Goal: Task Accomplishment & Management: Complete application form

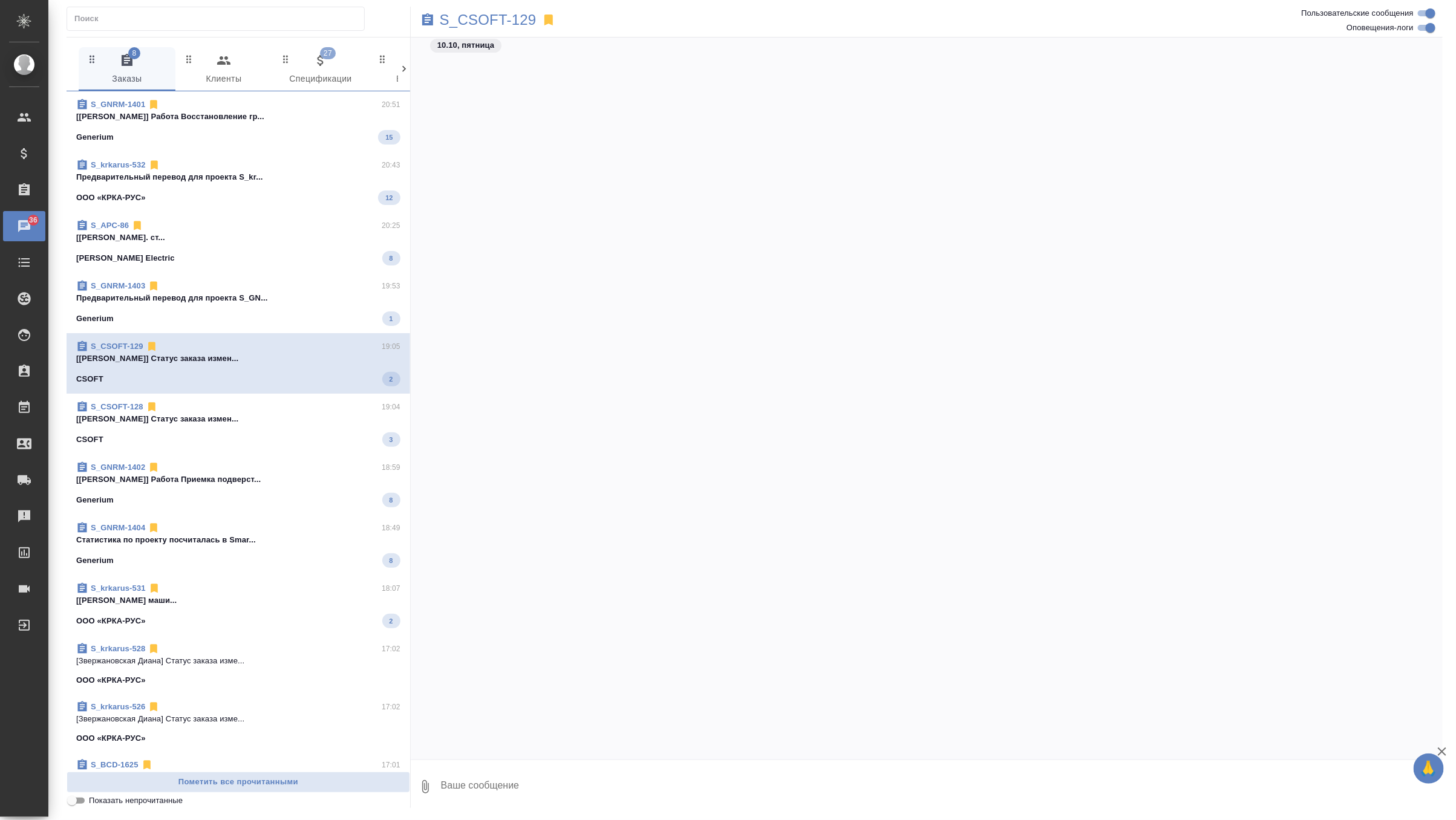
scroll to position [8603, 0]
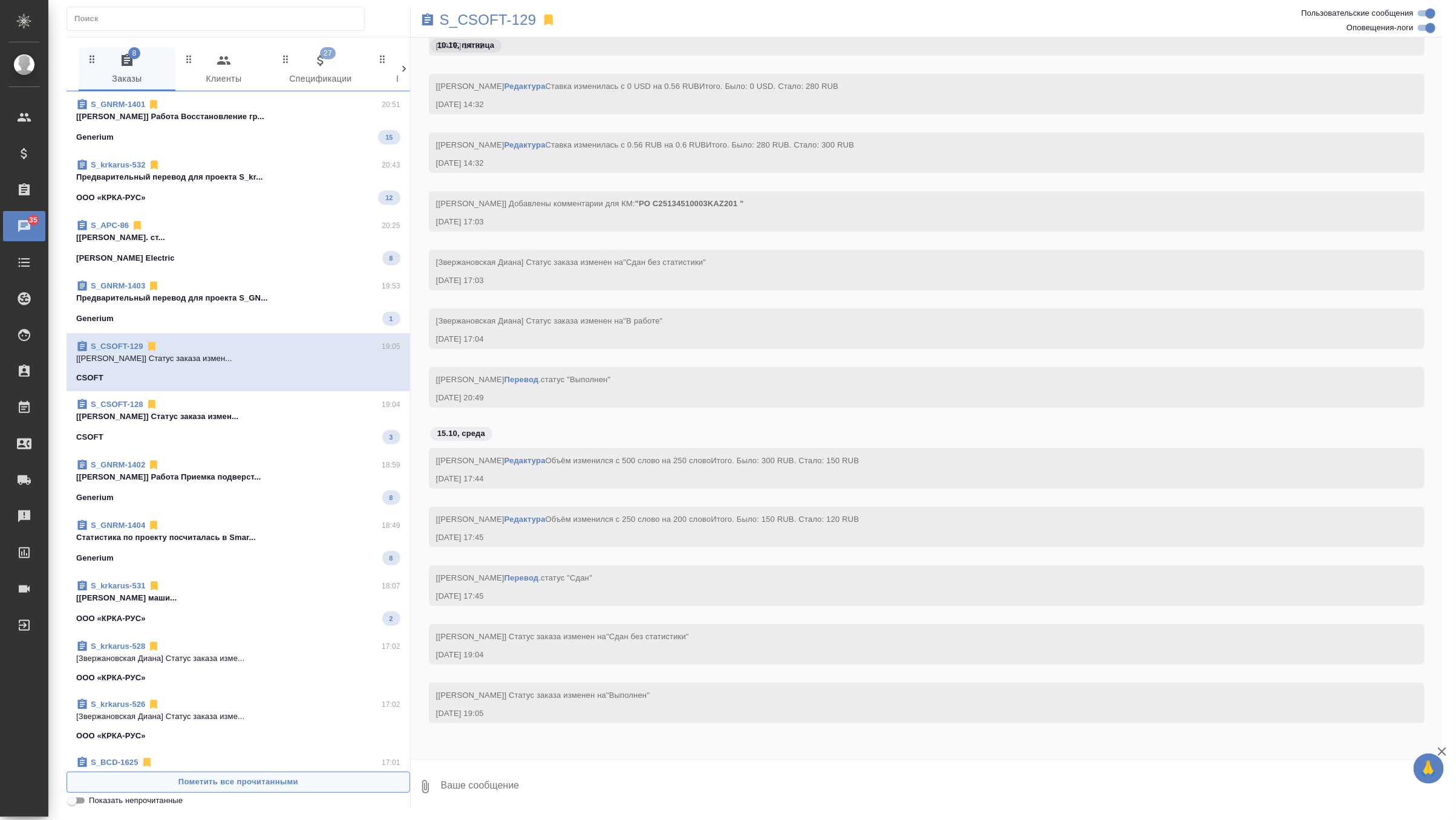
click at [271, 779] on span "Пометить все прочитанными" at bounding box center [239, 783] width 331 height 14
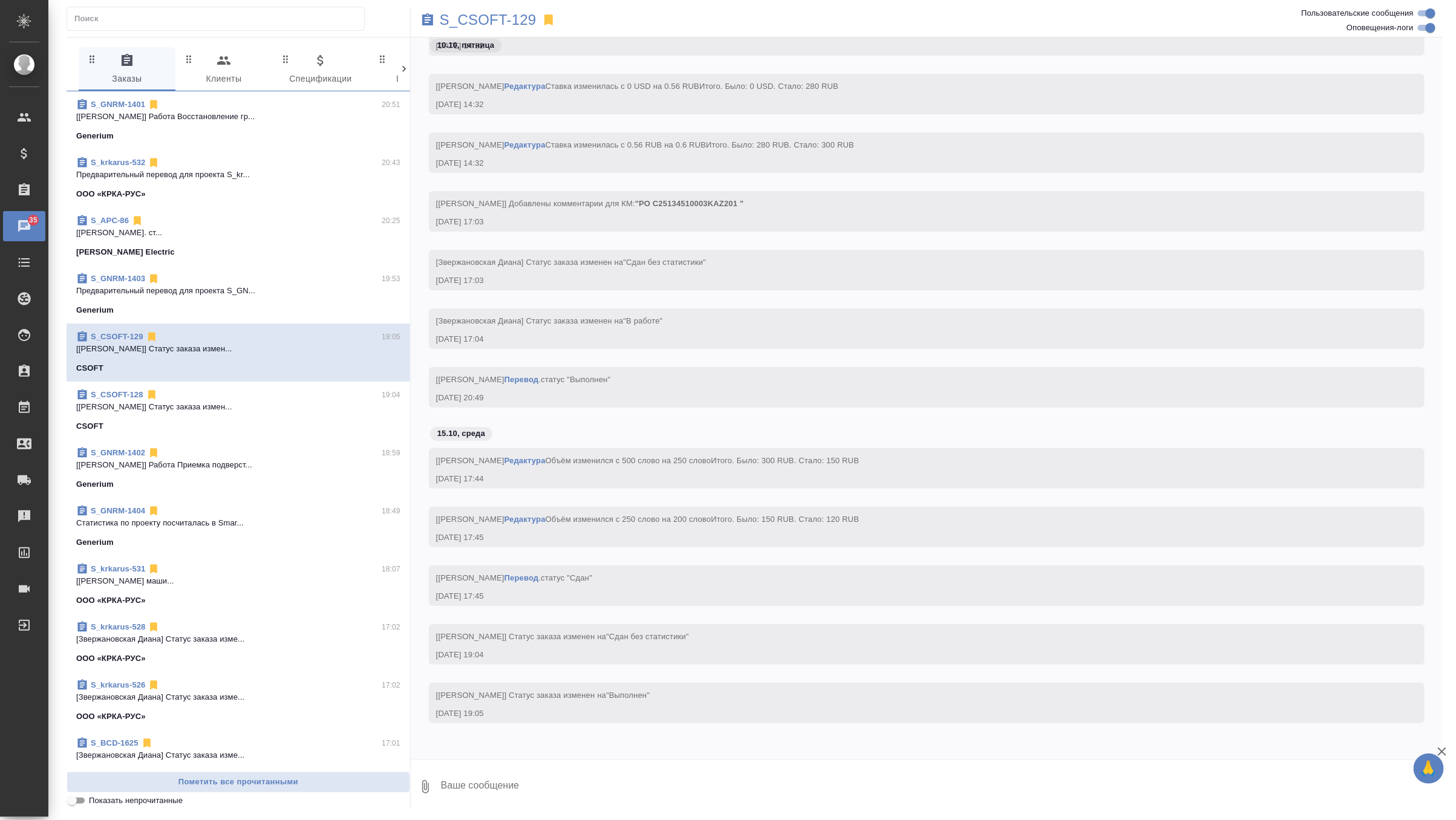
click at [273, 101] on div "S_GNRM-1401 20:51" at bounding box center [238, 105] width 324 height 12
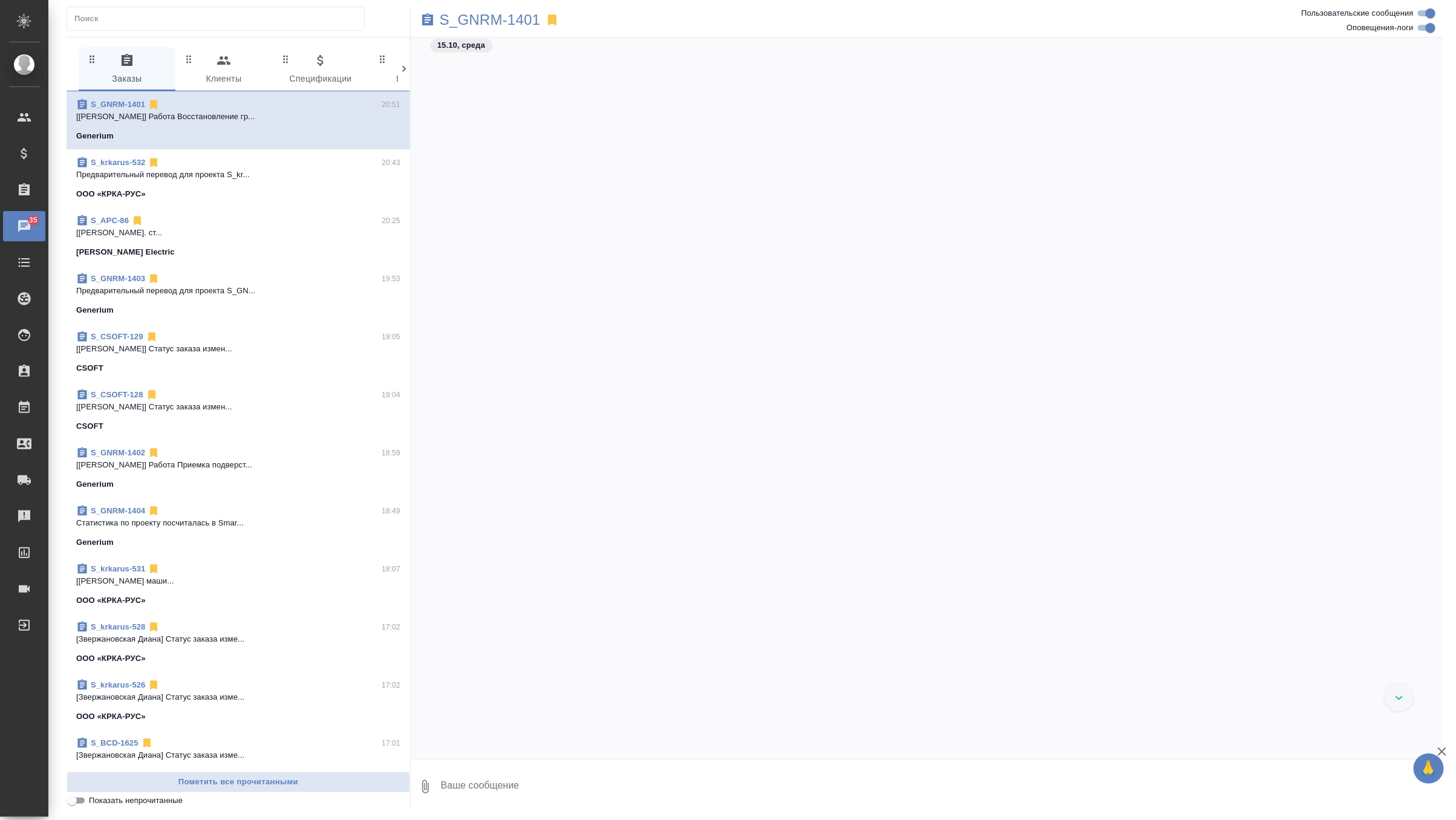
scroll to position [28697, 0]
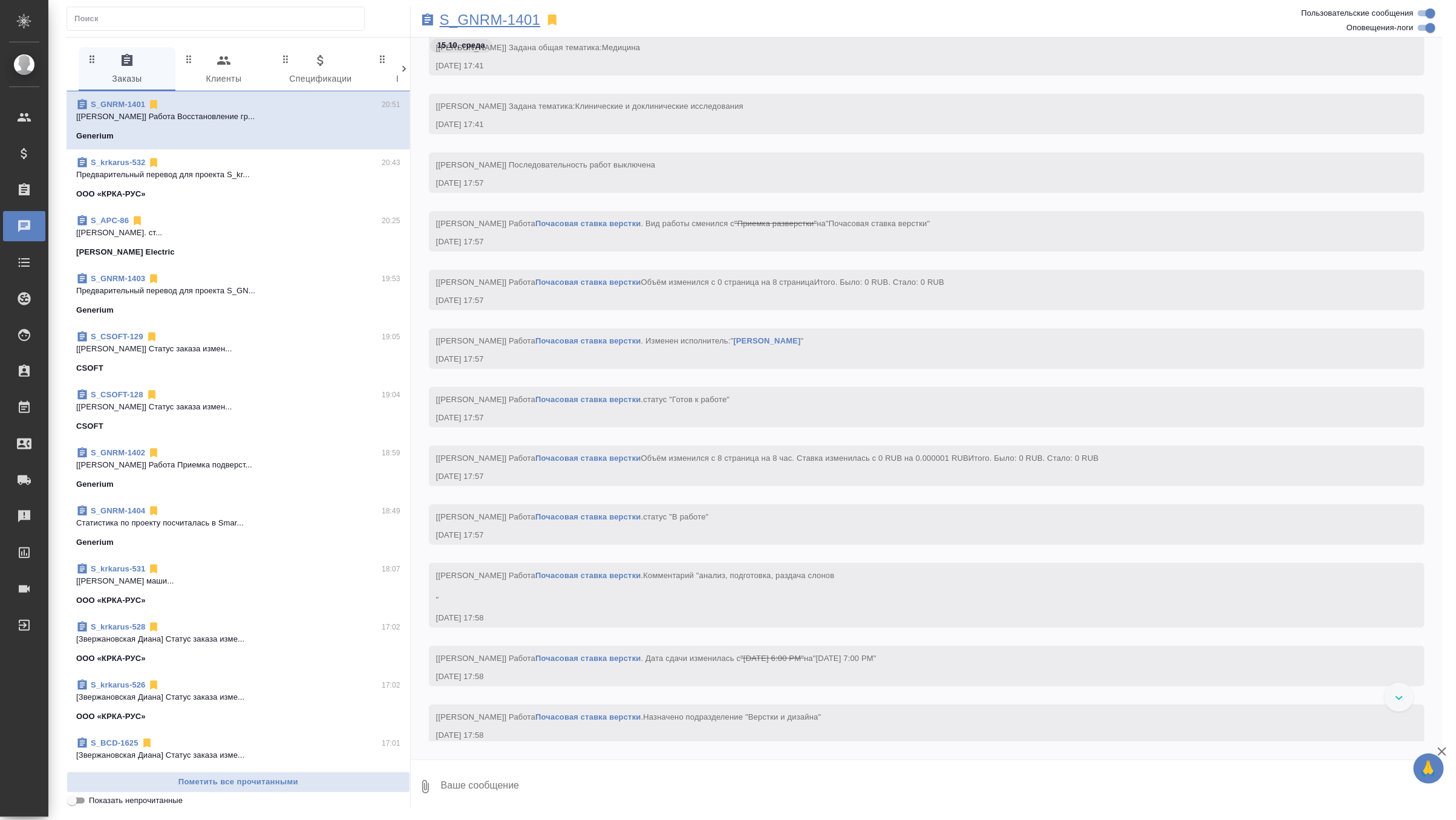
click at [520, 17] on p "S_GNRM-1401" at bounding box center [490, 20] width 101 height 12
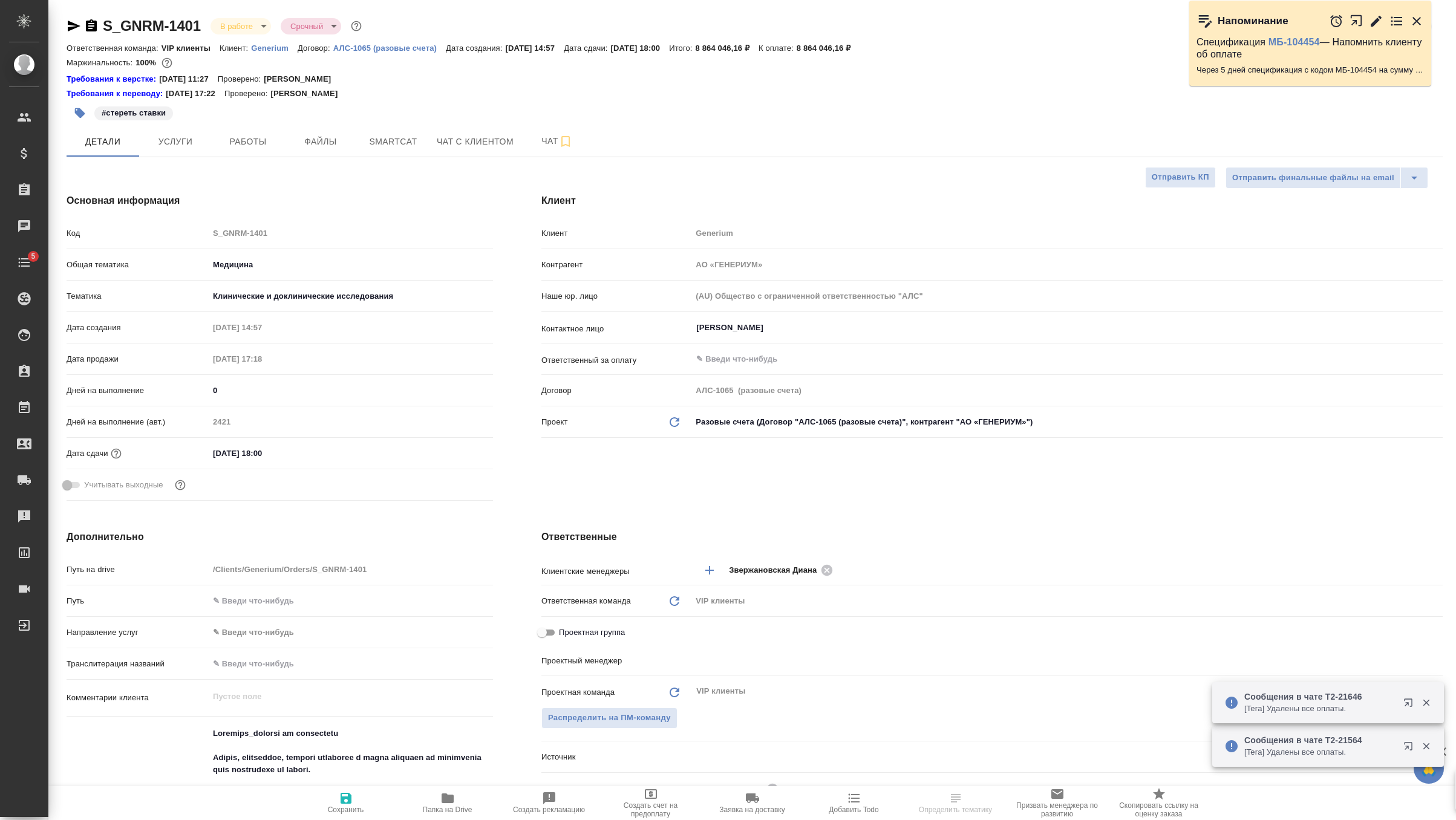
select select "RU"
type textarea "x"
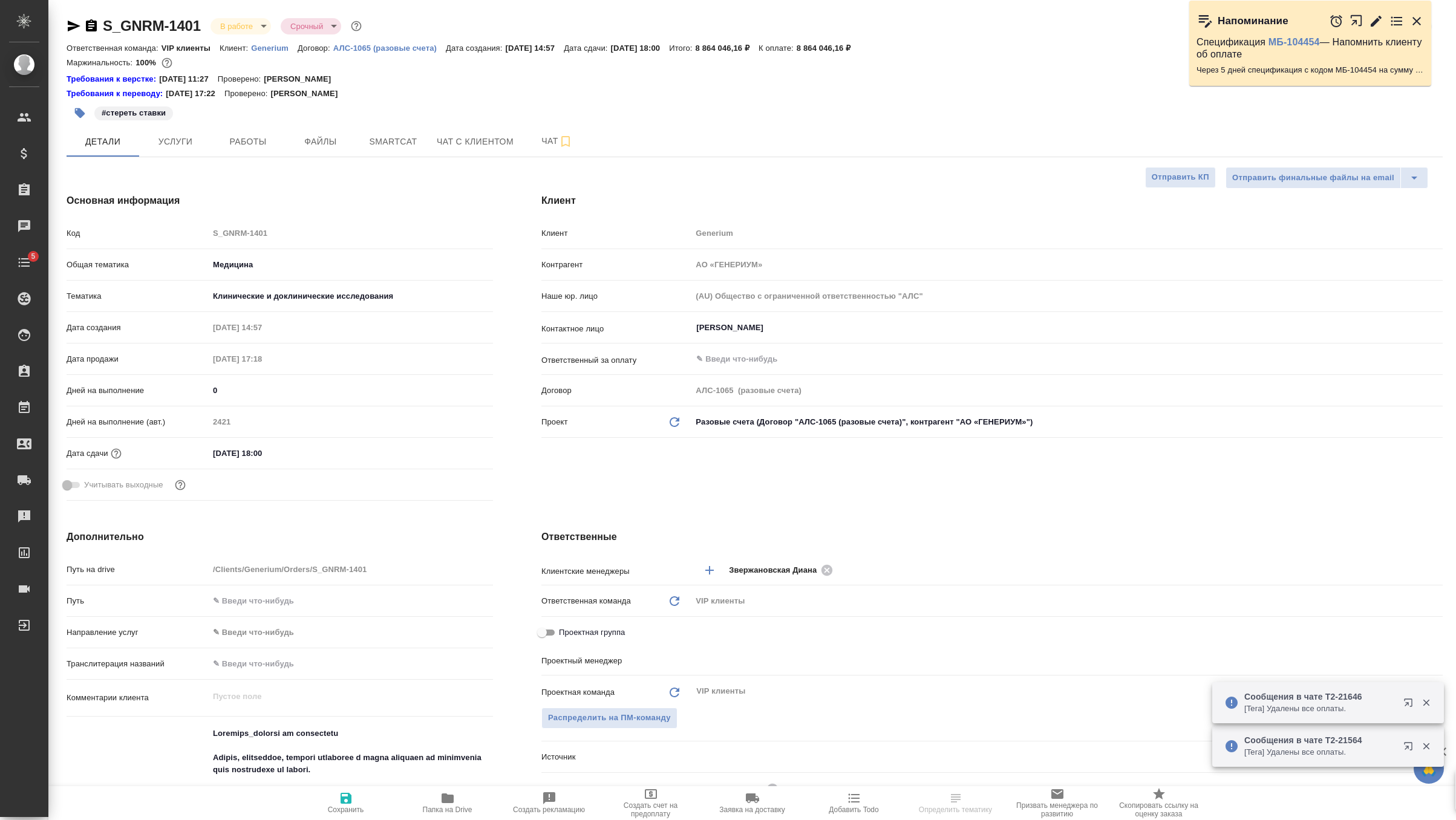
type textarea "x"
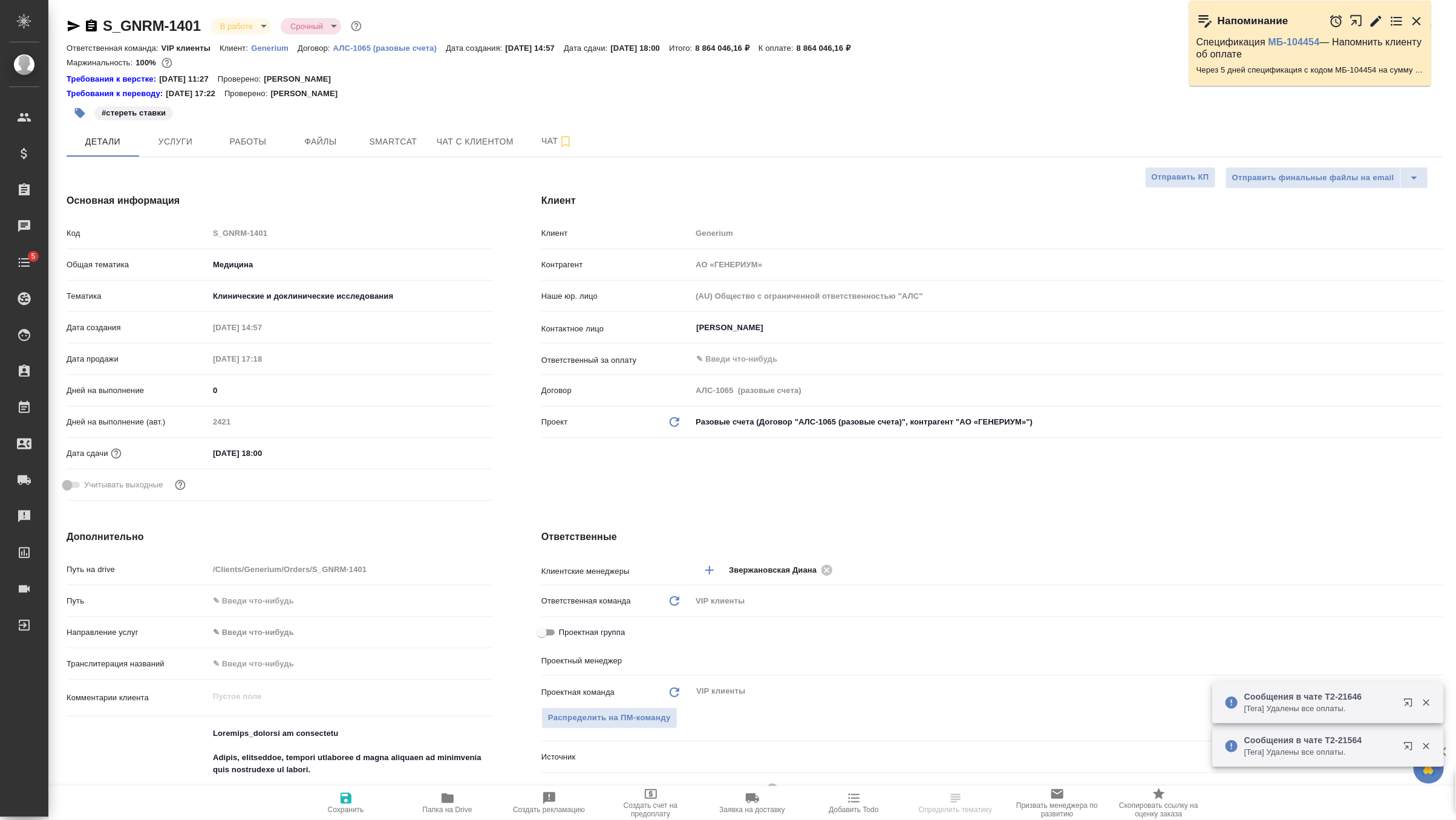
type input "[PERSON_NAME]"
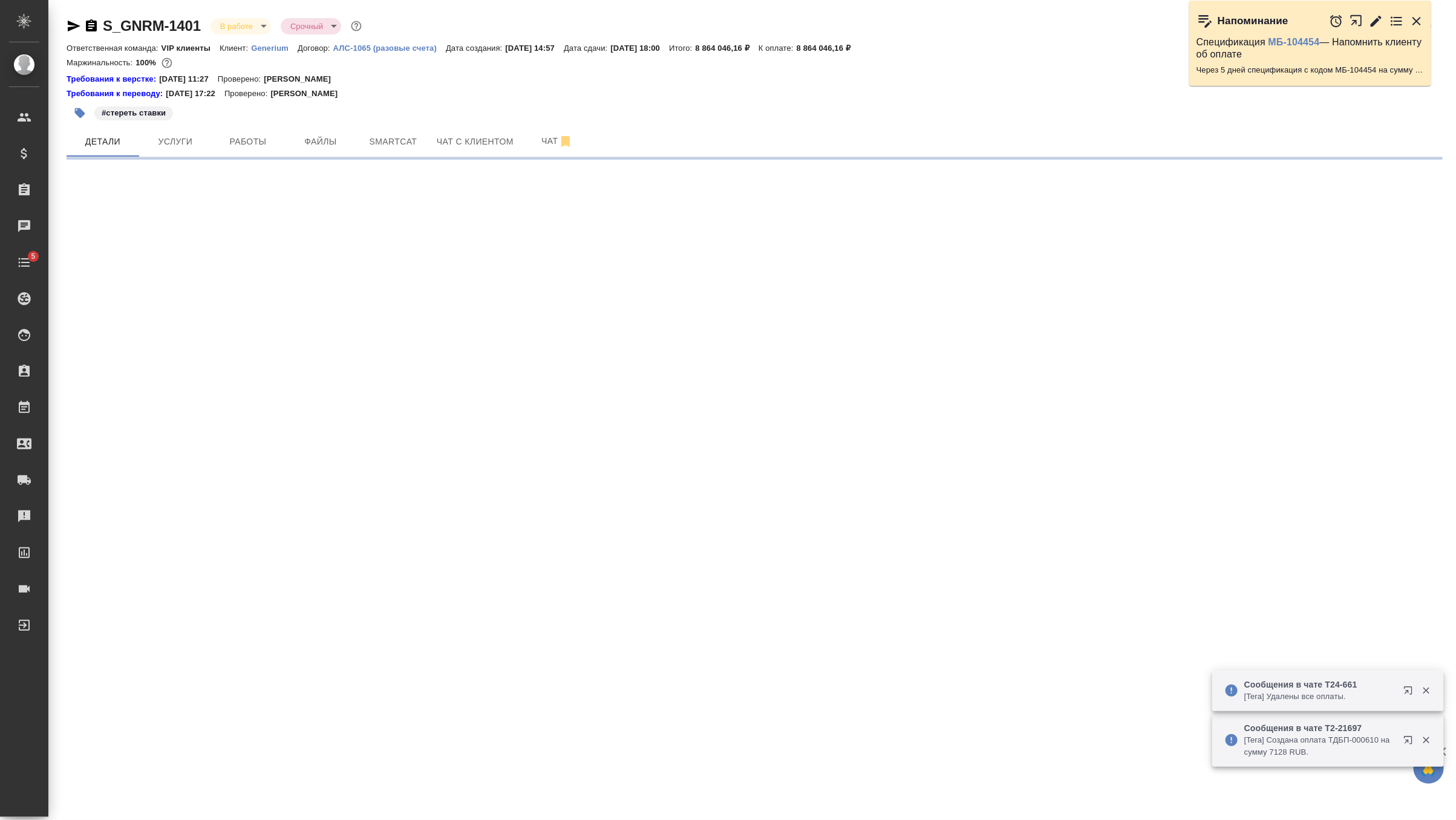
select select "RU"
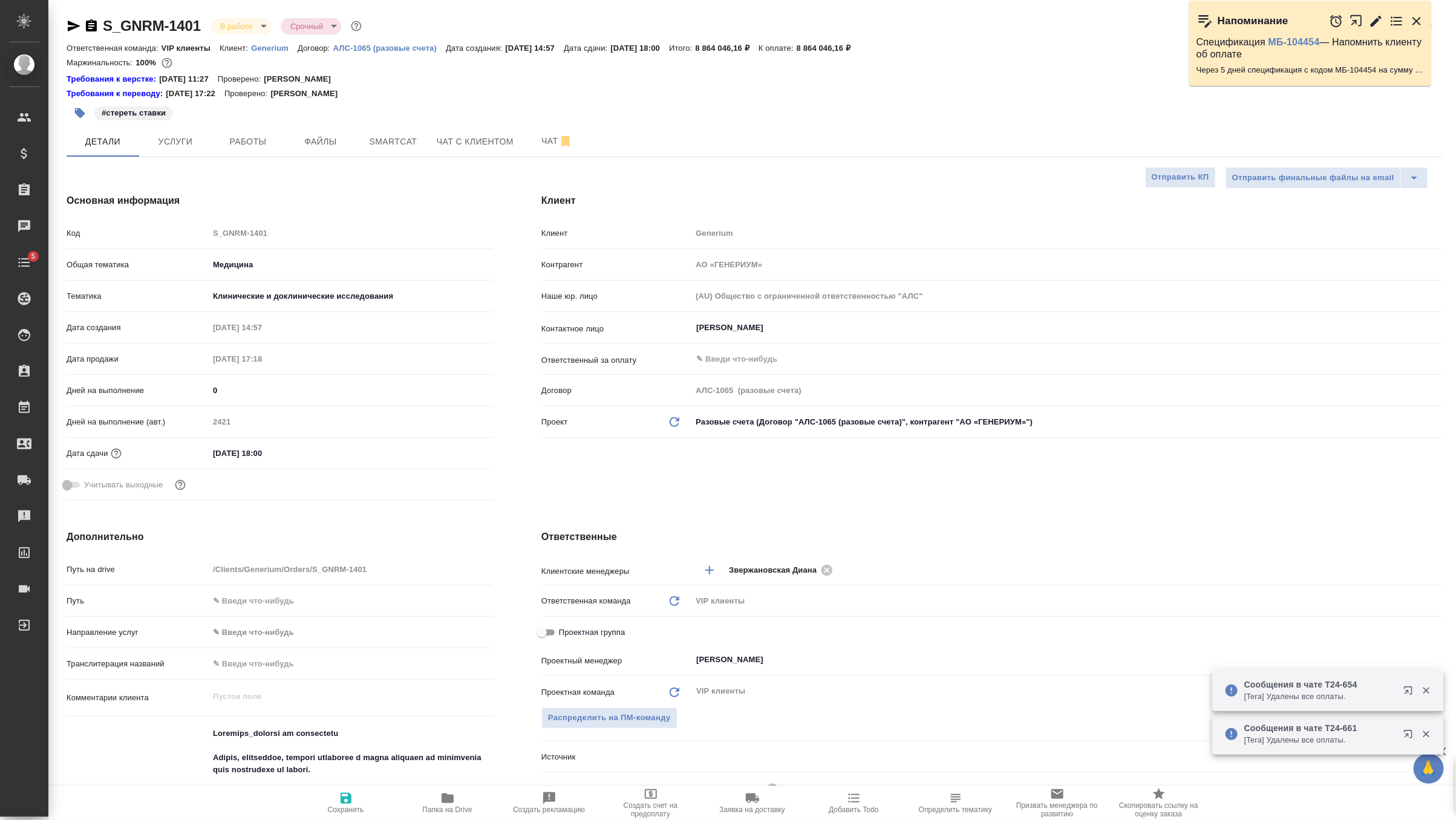
type textarea "x"
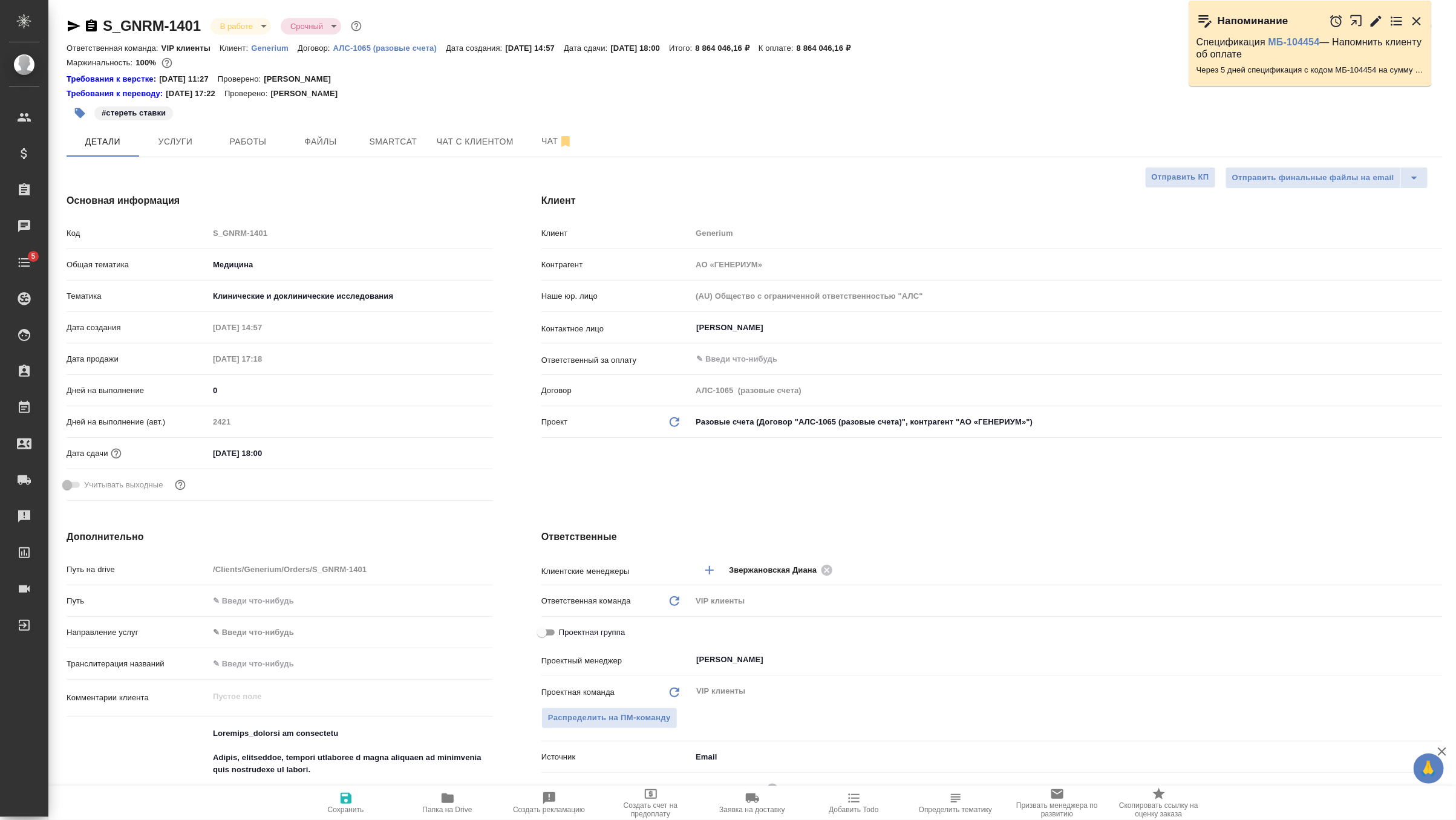
type textarea "x"
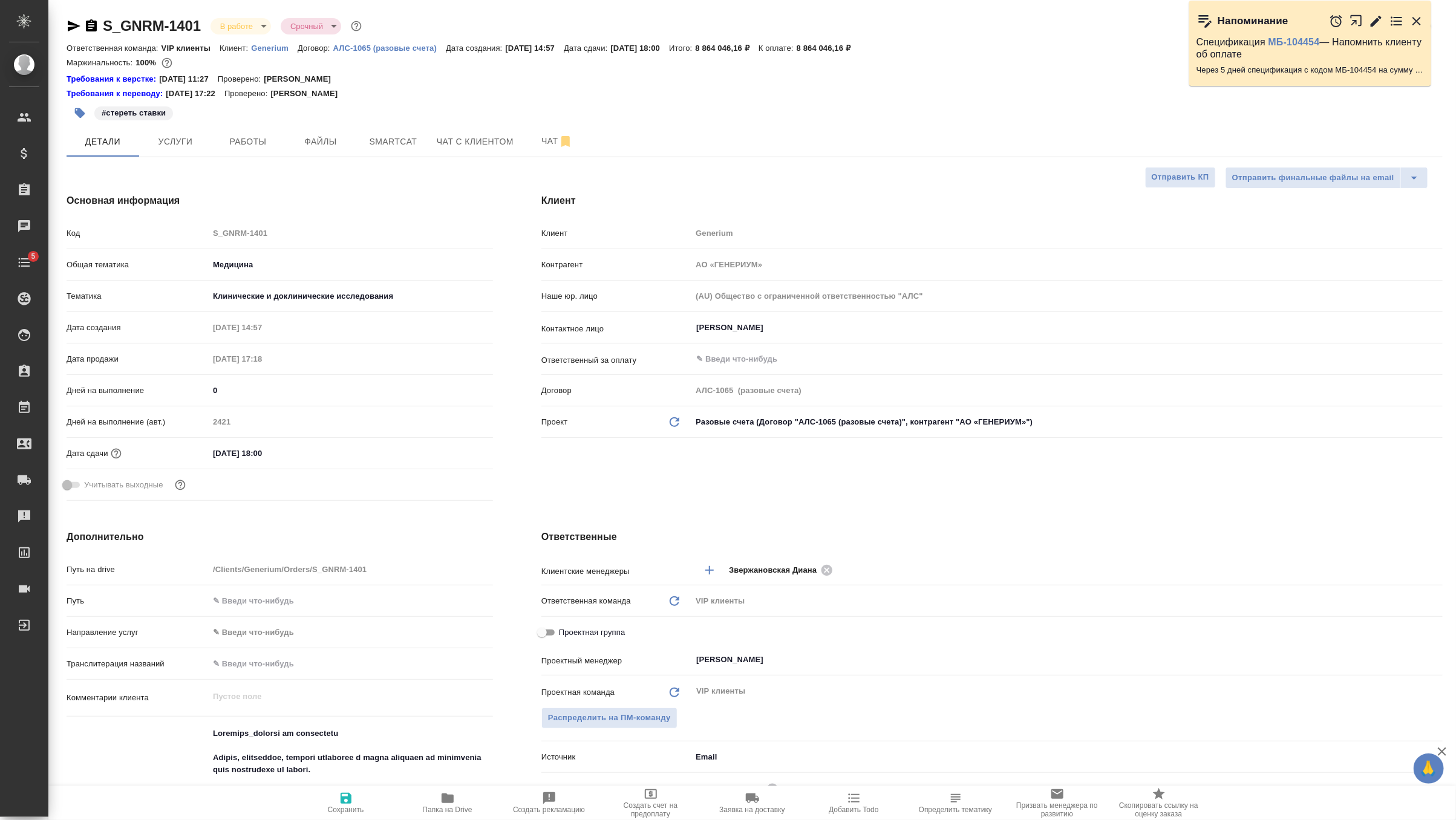
type textarea "x"
